Goal: Information Seeking & Learning: Learn about a topic

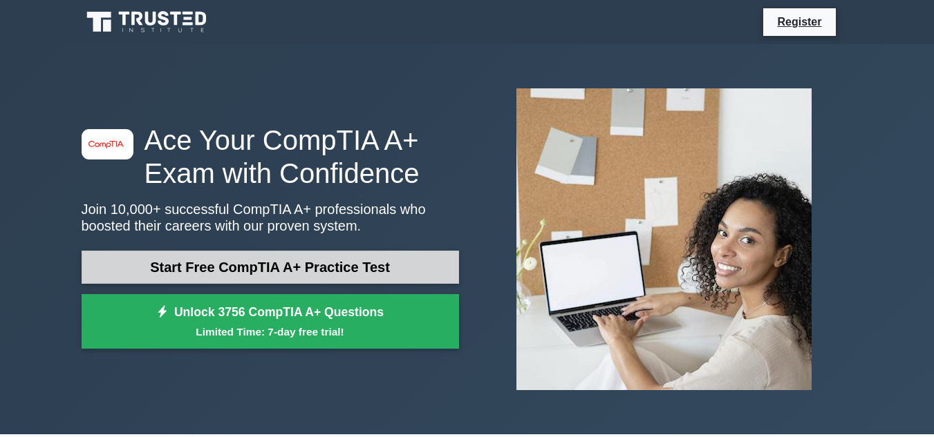
click at [309, 265] on link "Start Free CompTIA A+ Practice Test" at bounding box center [270, 267] width 377 height 33
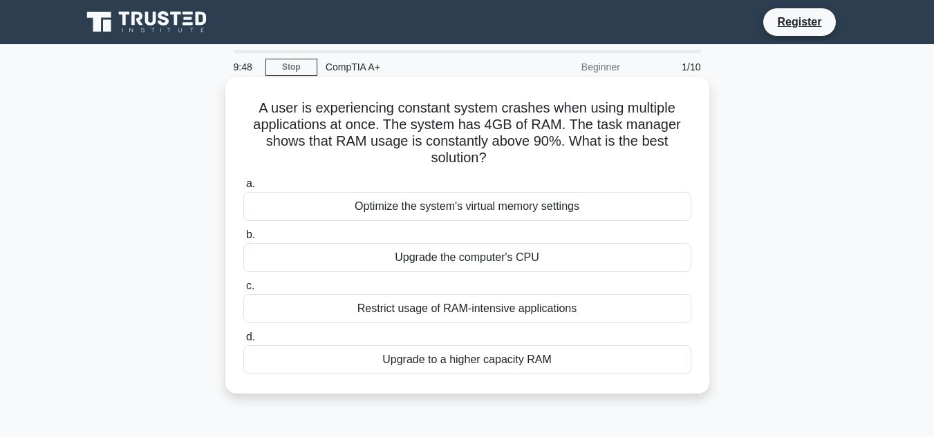
click at [433, 364] on div "Upgrade to a higher capacity RAM" at bounding box center [467, 360] width 448 height 29
click at [243, 342] on input "d. Upgrade to a higher capacity RAM" at bounding box center [243, 337] width 0 height 9
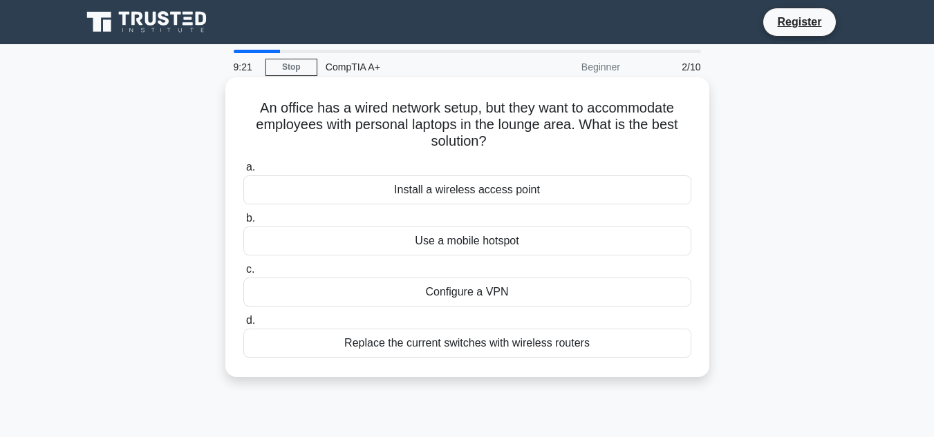
click at [520, 196] on div "Install a wireless access point" at bounding box center [467, 190] width 448 height 29
click at [243, 172] on input "a. Install a wireless access point" at bounding box center [243, 167] width 0 height 9
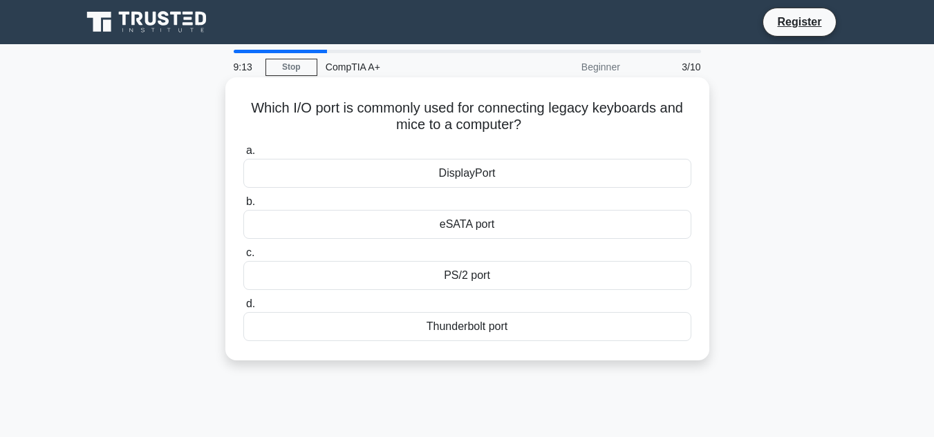
click at [492, 273] on div "PS/2 port" at bounding box center [467, 275] width 448 height 29
click at [243, 258] on input "c. PS/2 port" at bounding box center [243, 253] width 0 height 9
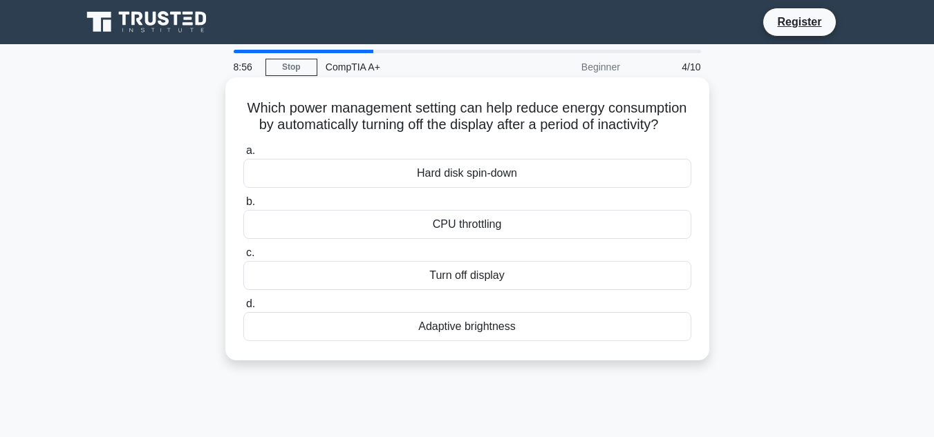
click at [468, 288] on div "Turn off display" at bounding box center [467, 275] width 448 height 29
click at [243, 258] on input "c. Turn off display" at bounding box center [243, 253] width 0 height 9
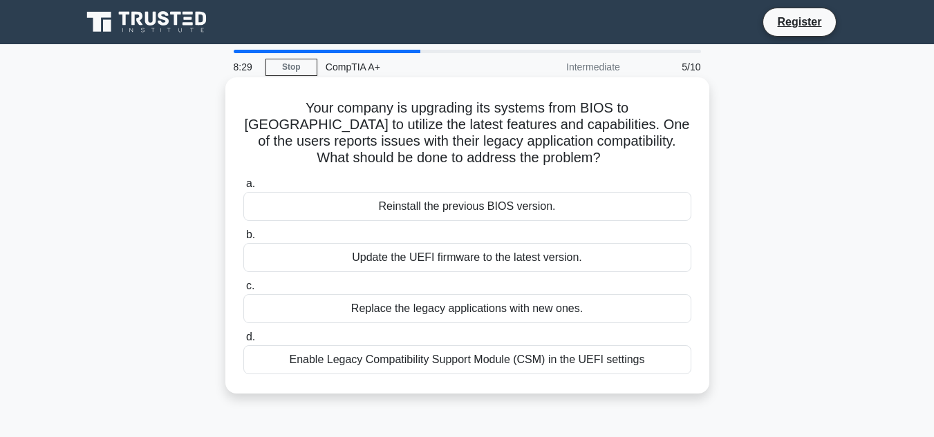
click at [480, 359] on div "Enable Legacy Compatibility Support Module (CSM) in the UEFI settings" at bounding box center [467, 360] width 448 height 29
click at [243, 342] on input "d. Enable Legacy Compatibility Support Module (CSM) in the UEFI settings" at bounding box center [243, 337] width 0 height 9
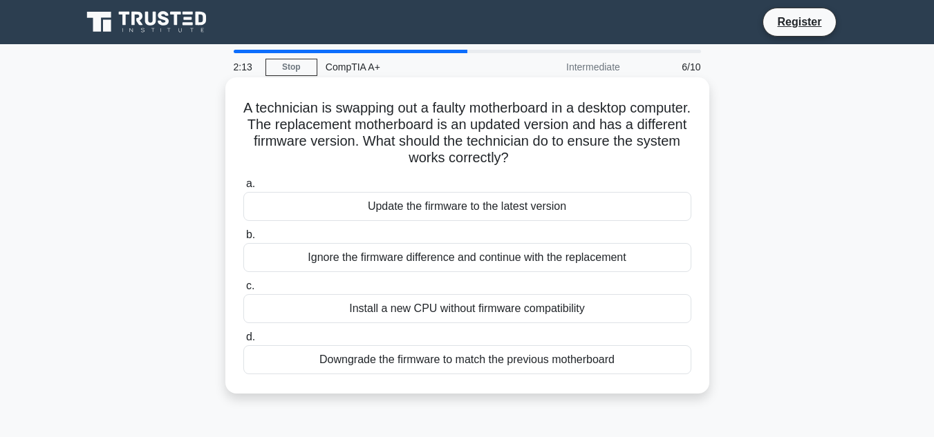
click at [513, 366] on div "Downgrade the firmware to match the previous motherboard" at bounding box center [467, 360] width 448 height 29
click at [243, 342] on input "d. Downgrade the firmware to match the previous motherboard" at bounding box center [243, 337] width 0 height 9
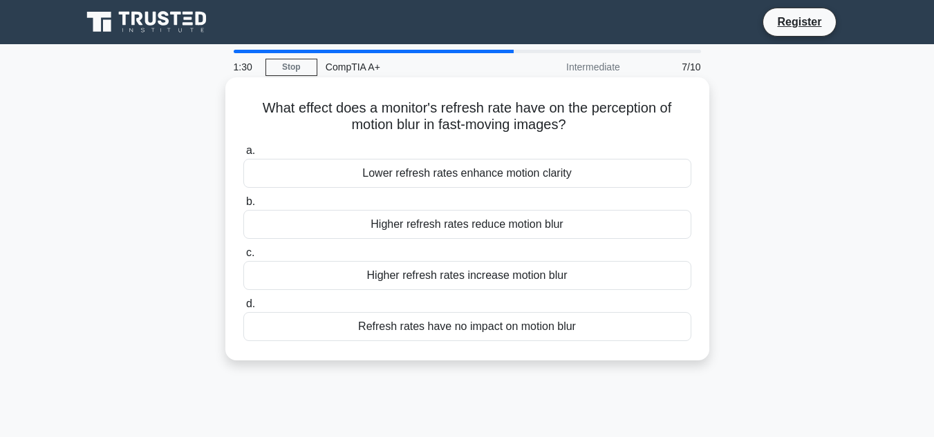
click at [422, 282] on div "Higher refresh rates increase motion blur" at bounding box center [467, 275] width 448 height 29
click at [243, 258] on input "c. Higher refresh rates increase motion blur" at bounding box center [243, 253] width 0 height 9
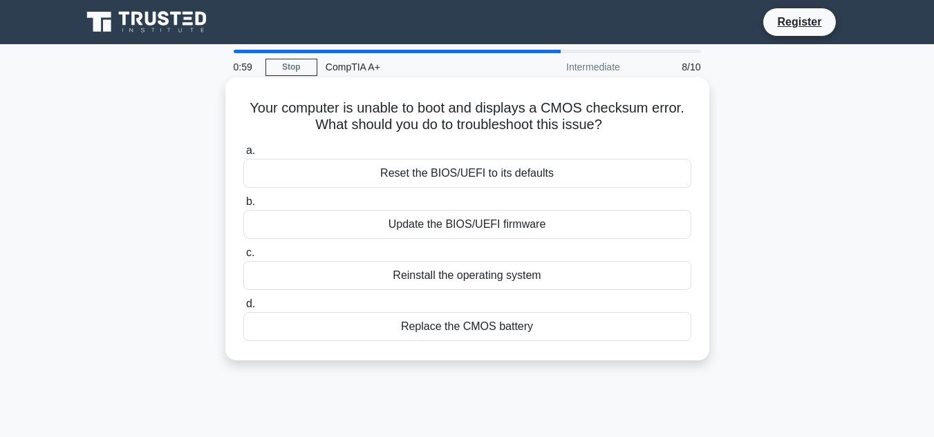
click at [491, 330] on div "Replace the CMOS battery" at bounding box center [467, 326] width 448 height 29
click at [243, 309] on input "d. Replace the CMOS battery" at bounding box center [243, 304] width 0 height 9
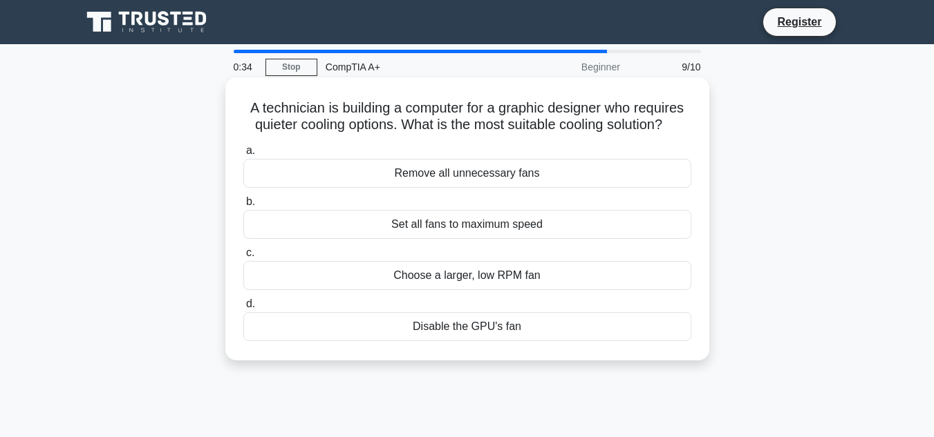
click at [553, 284] on div "Choose a larger, low RPM fan" at bounding box center [467, 275] width 448 height 29
click at [243, 258] on input "c. Choose a larger, low RPM fan" at bounding box center [243, 253] width 0 height 9
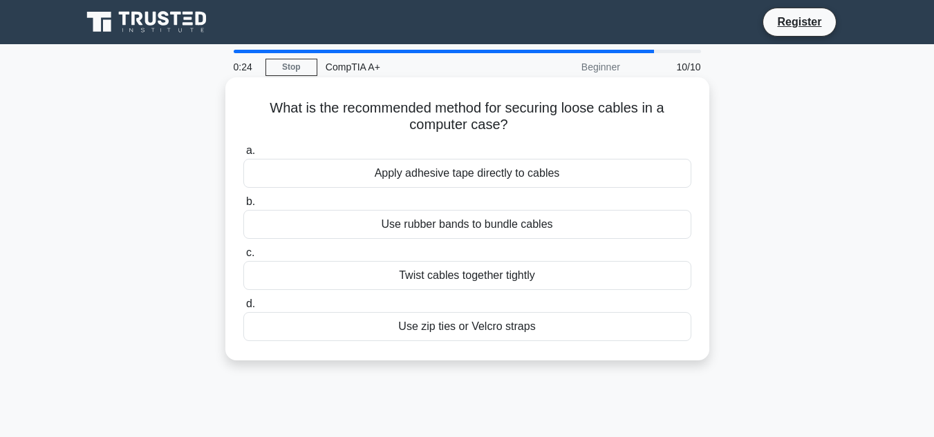
click at [479, 328] on div "Use zip ties or Velcro straps" at bounding box center [467, 326] width 448 height 29
click at [243, 309] on input "d. Use zip ties or Velcro straps" at bounding box center [243, 304] width 0 height 9
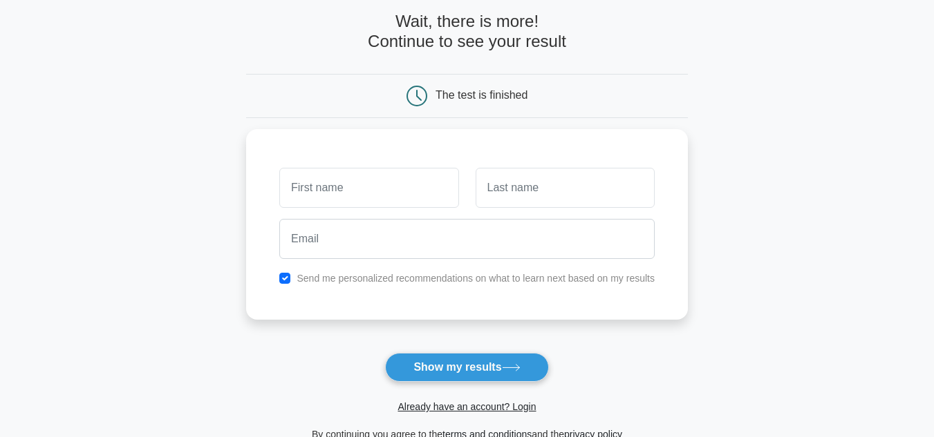
scroll to position [138, 0]
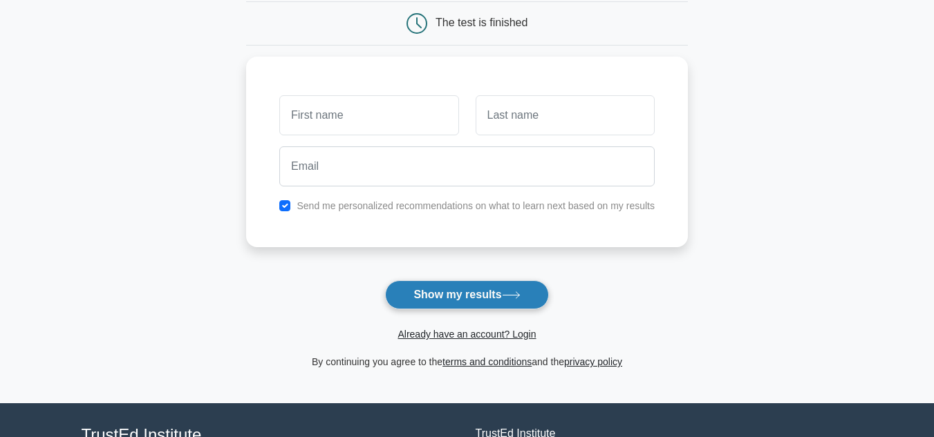
click at [479, 299] on button "Show my results" at bounding box center [466, 295] width 163 height 29
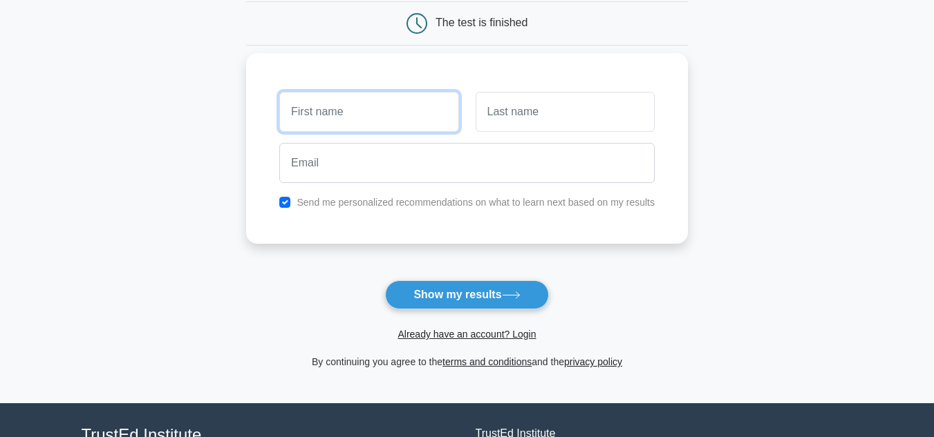
click at [386, 117] on input "text" at bounding box center [368, 112] width 179 height 40
type input "Rory"
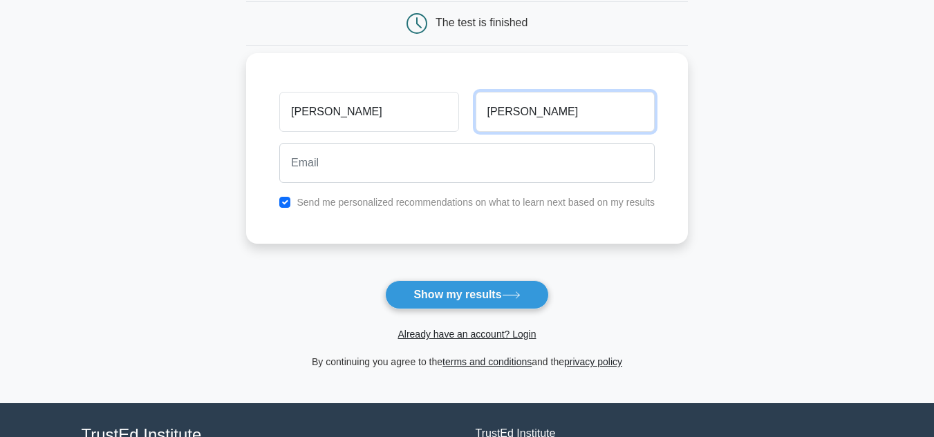
type input "McKoy"
click at [336, 186] on div at bounding box center [467, 163] width 392 height 51
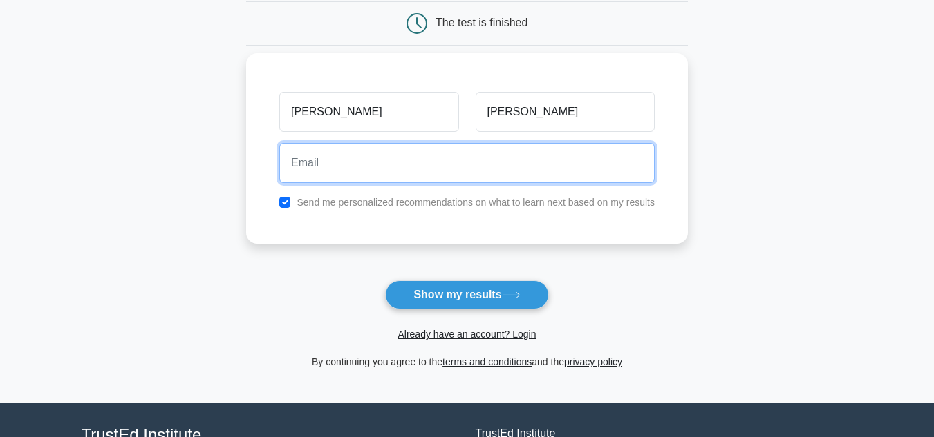
click at [355, 160] on input "email" at bounding box center [466, 163] width 375 height 40
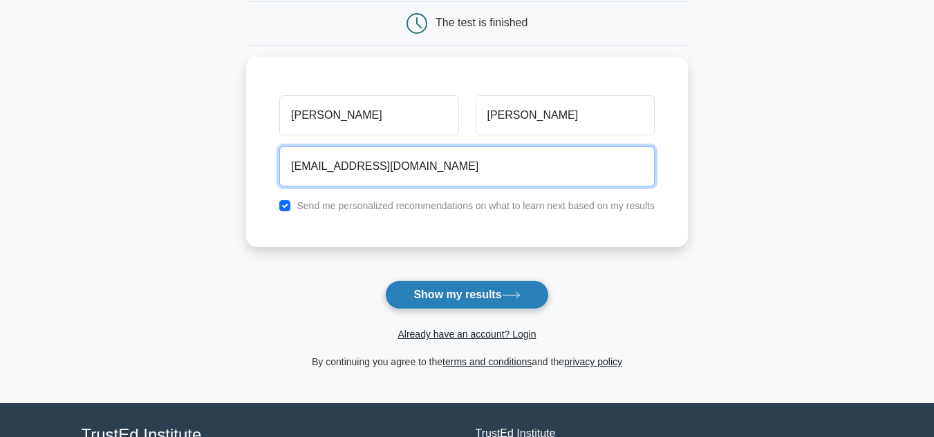
type input "rorymckoy1@gmail.com"
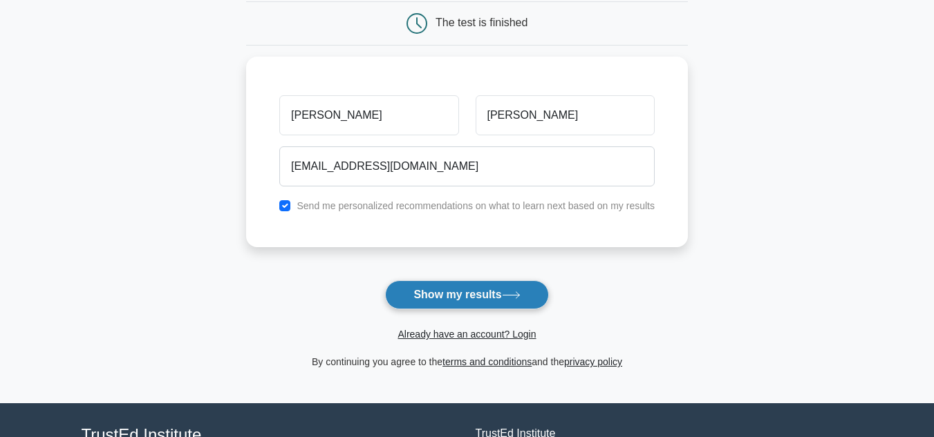
click at [495, 296] on button "Show my results" at bounding box center [466, 295] width 163 height 29
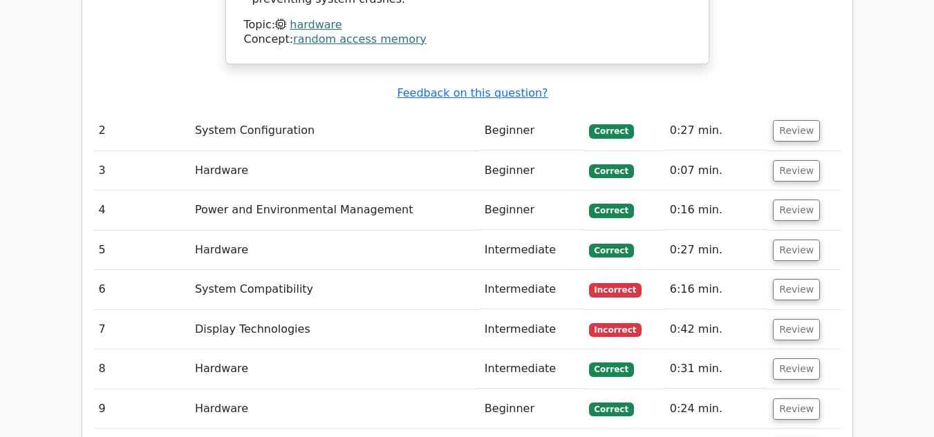
scroll to position [1520, 0]
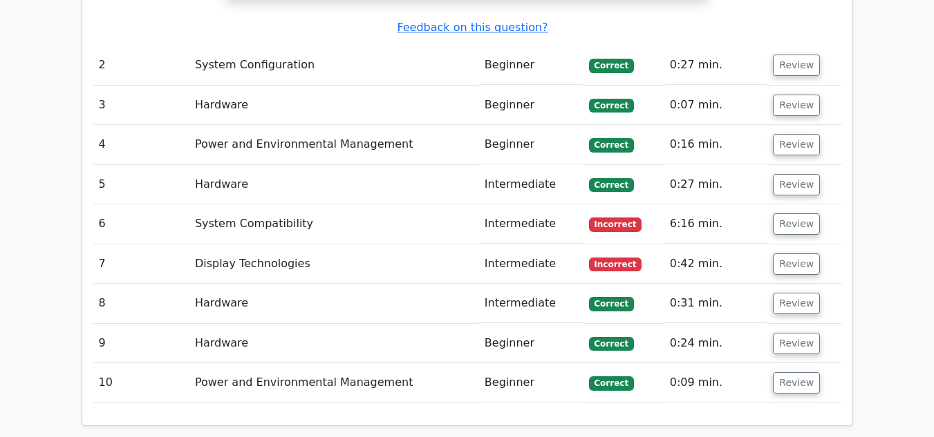
click at [609, 218] on span "Incorrect" at bounding box center [615, 225] width 53 height 14
click at [256, 205] on td "System Compatibility" at bounding box center [334, 224] width 290 height 39
click at [103, 205] on td "6" at bounding box center [141, 224] width 96 height 39
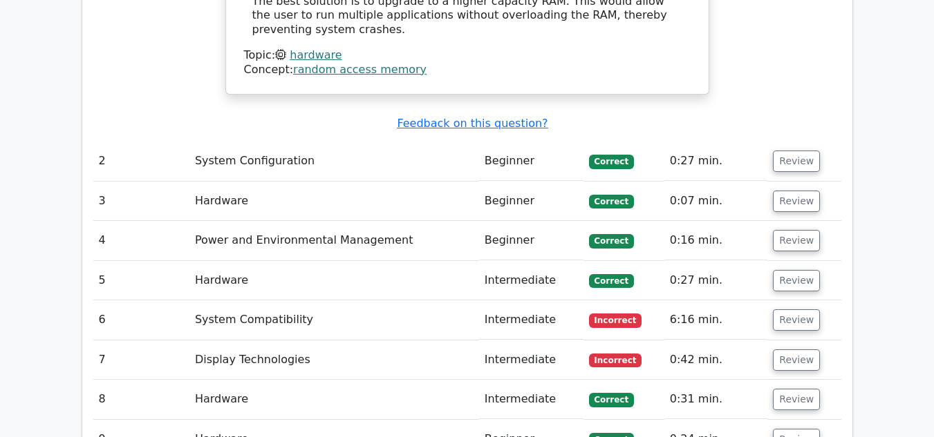
scroll to position [1449, 0]
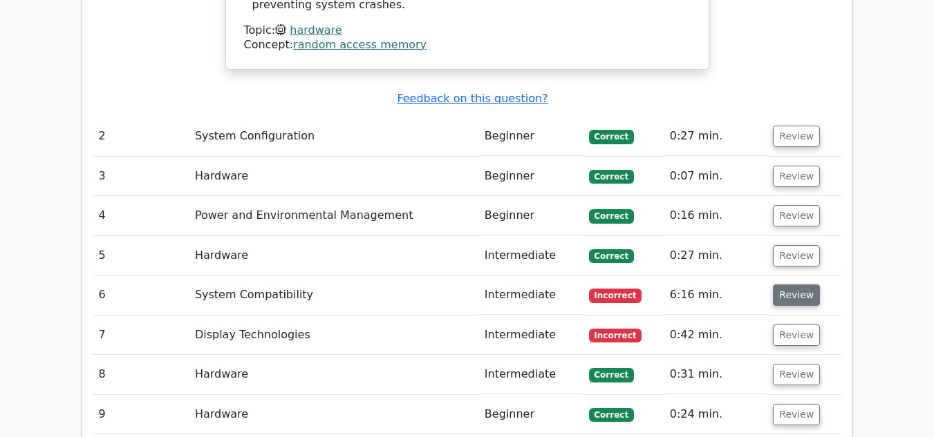
click at [800, 285] on button "Review" at bounding box center [796, 295] width 47 height 21
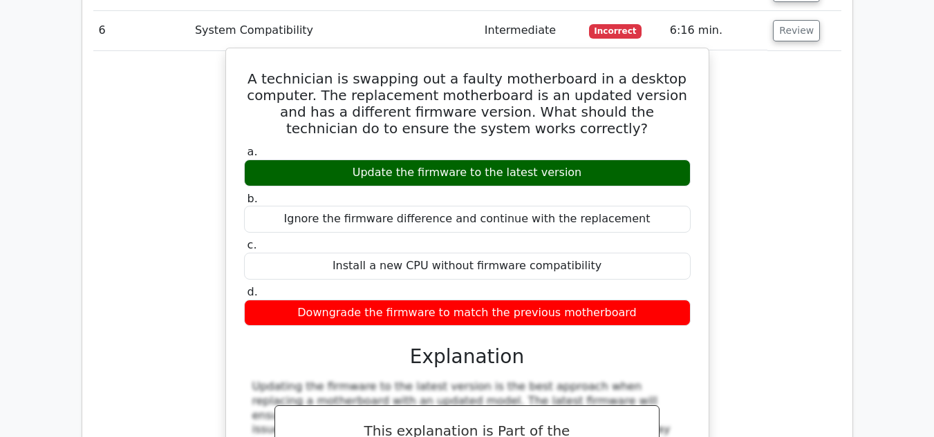
scroll to position [1726, 0]
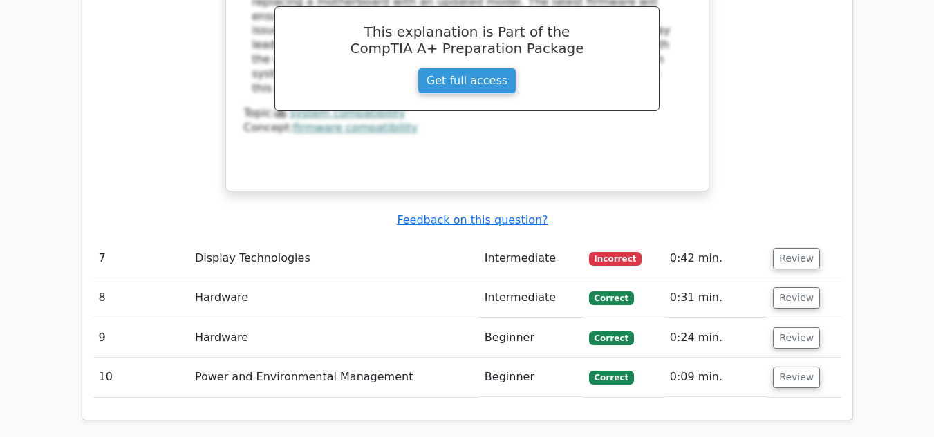
scroll to position [2140, 0]
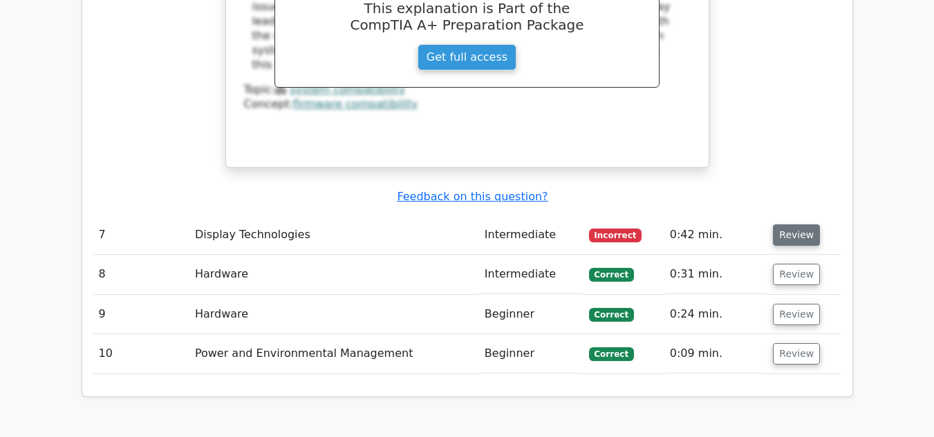
click at [796, 225] on button "Review" at bounding box center [796, 235] width 47 height 21
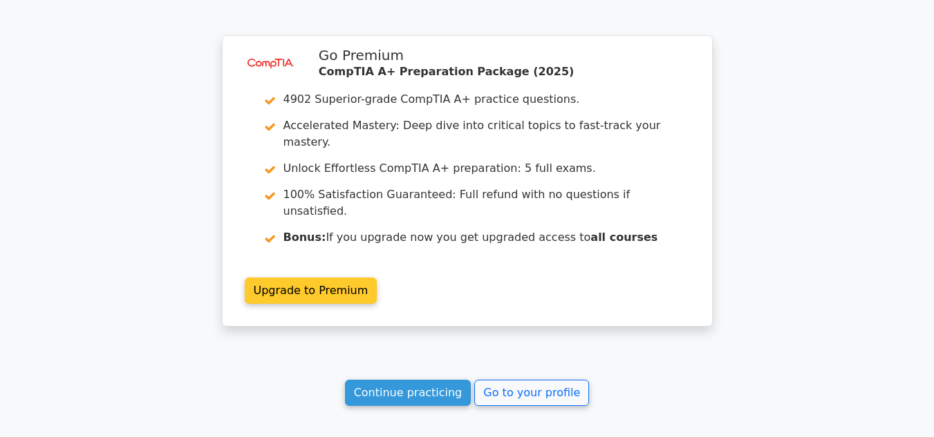
scroll to position [3382, 0]
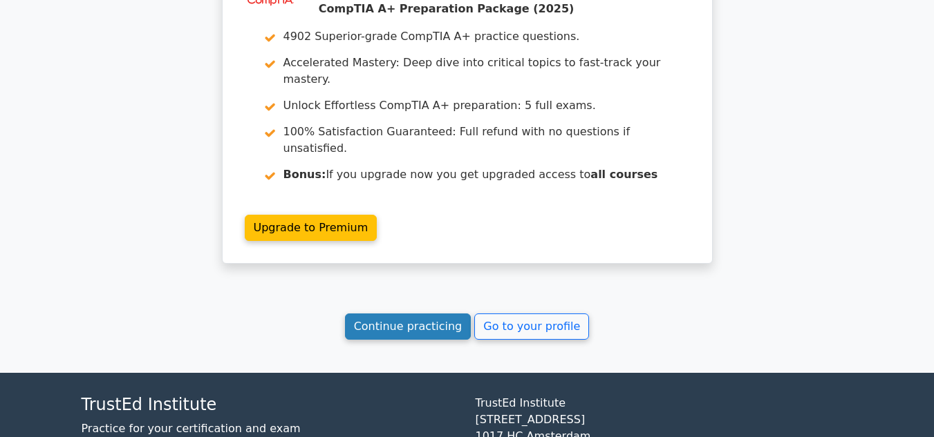
click at [436, 314] on link "Continue practicing" at bounding box center [408, 327] width 126 height 26
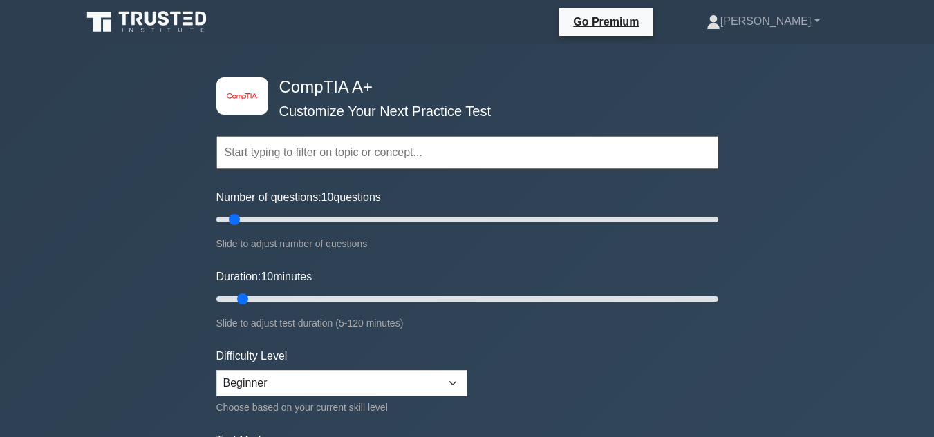
click at [328, 162] on input "text" at bounding box center [467, 152] width 502 height 33
click at [149, 176] on div "image/svg+xml CompTIA A+ Customize Your Next Practice Test Topics Hardware Oper…" at bounding box center [467, 438] width 934 height 788
drag, startPoint x: 235, startPoint y: 216, endPoint x: 258, endPoint y: 218, distance: 23.0
type input "20"
click at [258, 218] on input "Number of questions: 20 questions" at bounding box center [467, 219] width 502 height 17
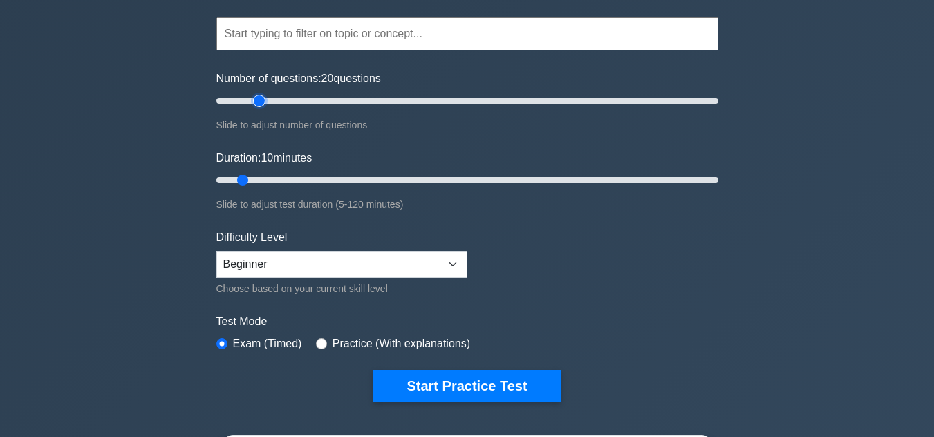
scroll to position [138, 0]
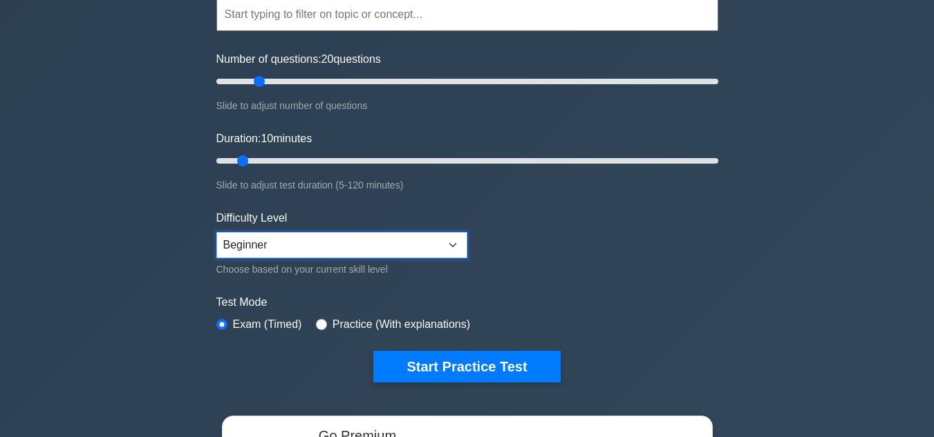
click at [290, 253] on select "Beginner Intermediate Expert" at bounding box center [341, 245] width 251 height 26
select select "intermediate"
click at [216, 232] on select "Beginner Intermediate Expert" at bounding box center [341, 245] width 251 height 26
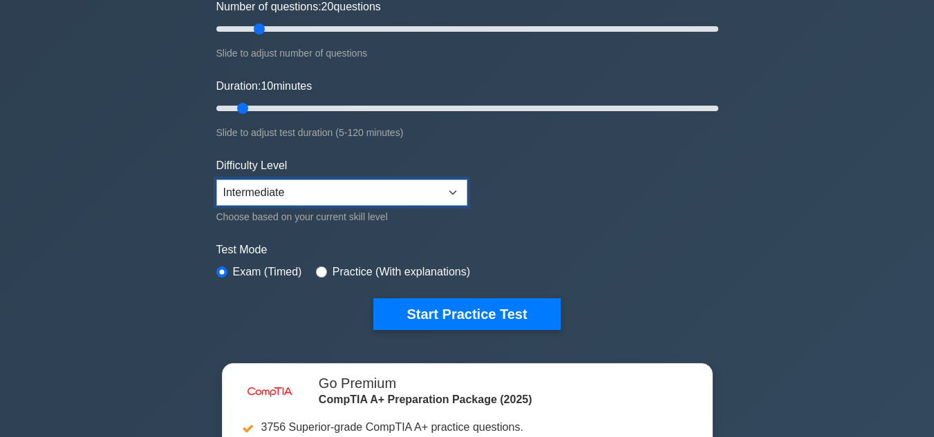
scroll to position [276, 0]
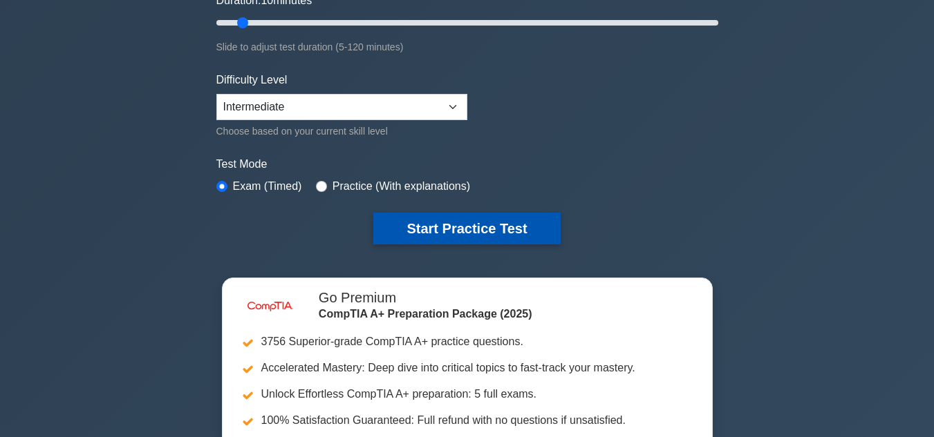
click at [493, 231] on button "Start Practice Test" at bounding box center [466, 229] width 187 height 32
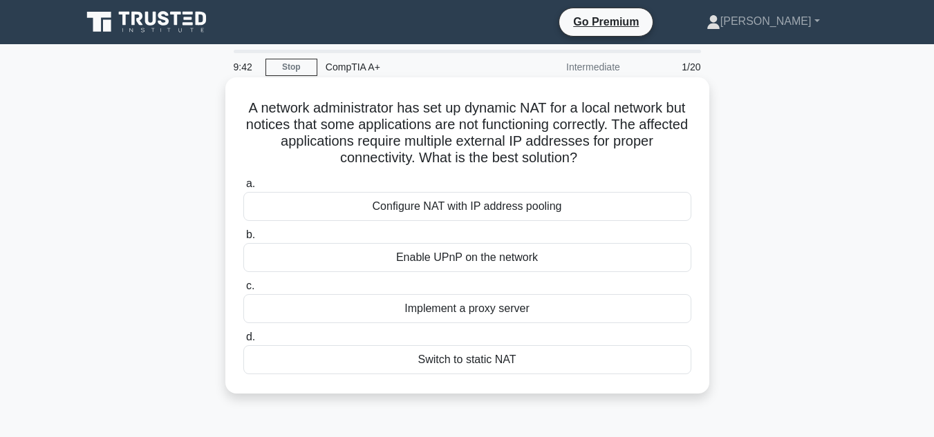
click at [446, 259] on div "Enable UPnP on the network" at bounding box center [467, 257] width 448 height 29
click at [243, 240] on input "b. Enable UPnP on the network" at bounding box center [243, 235] width 0 height 9
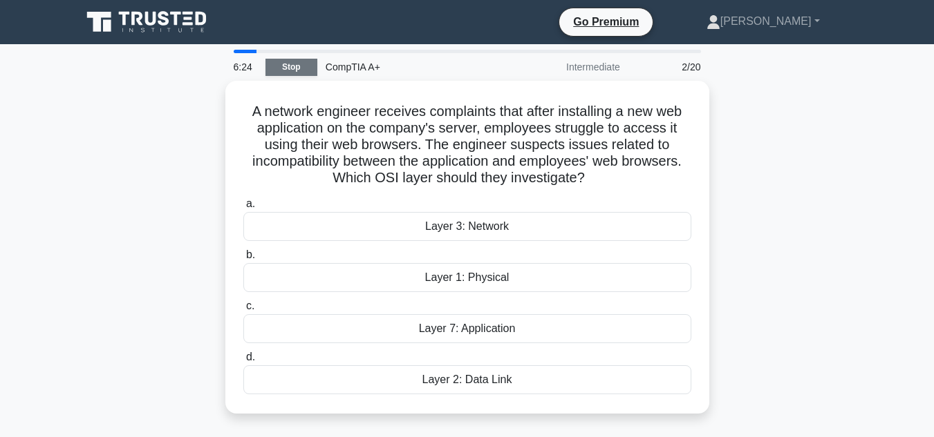
click at [292, 59] on link "Stop" at bounding box center [291, 67] width 52 height 17
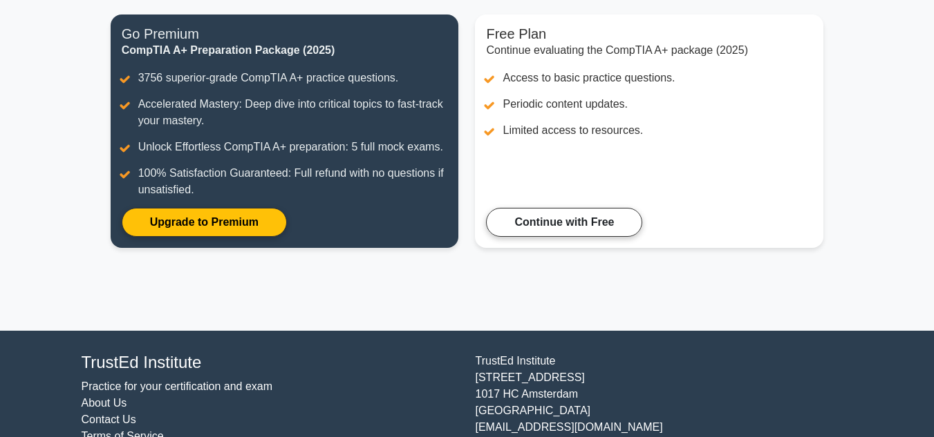
scroll to position [152, 0]
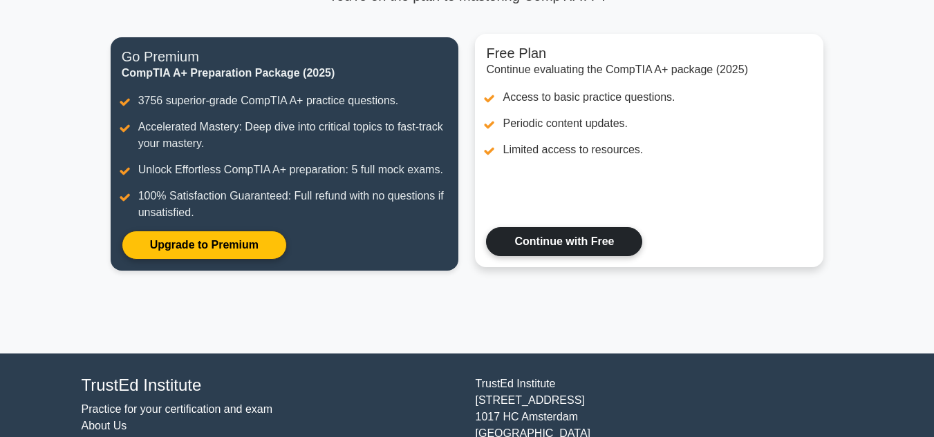
click at [578, 244] on link "Continue with Free" at bounding box center [564, 241] width 156 height 29
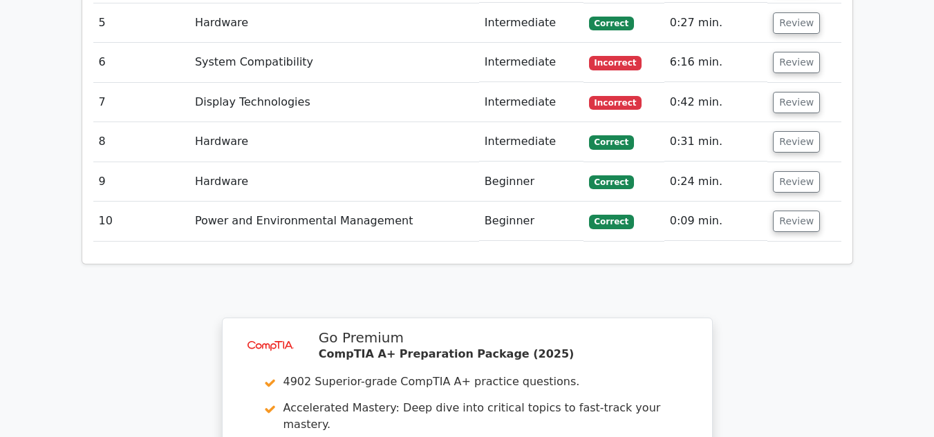
scroll to position [1659, 0]
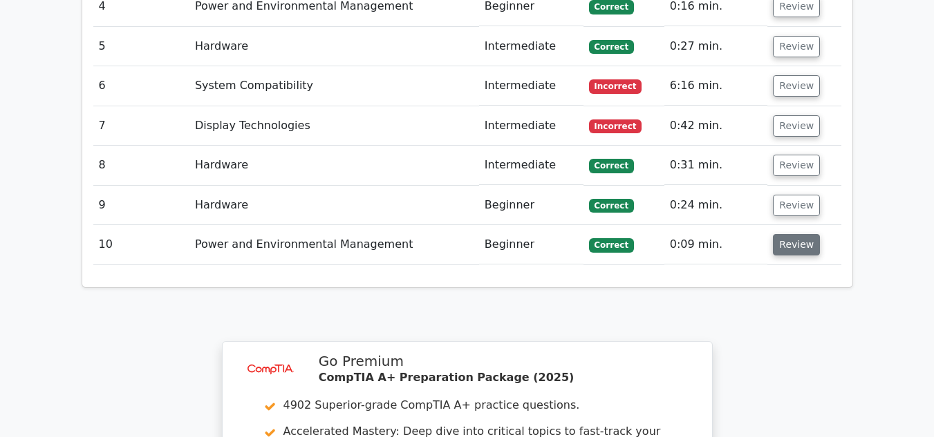
click at [795, 234] on button "Review" at bounding box center [796, 244] width 47 height 21
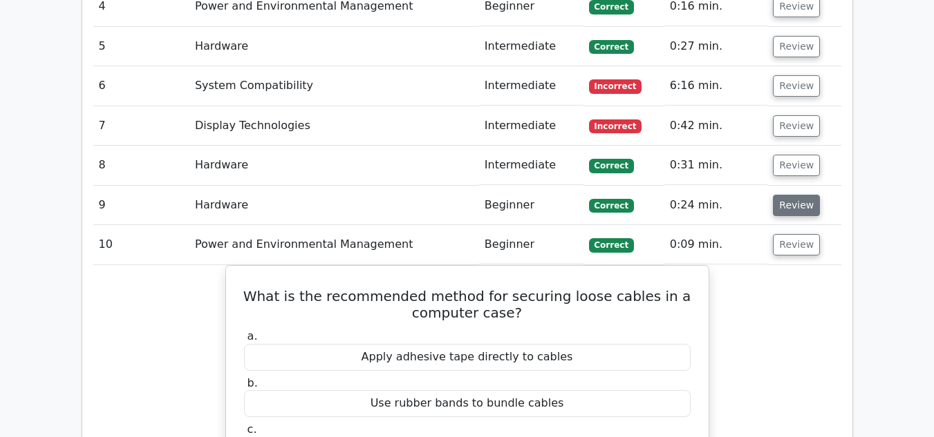
click at [794, 195] on button "Review" at bounding box center [796, 205] width 47 height 21
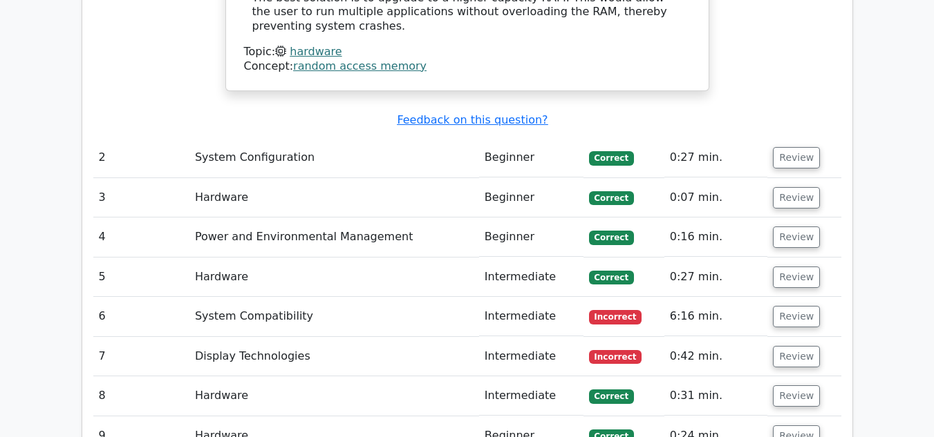
scroll to position [1451, 0]
